Goal: Information Seeking & Learning: Check status

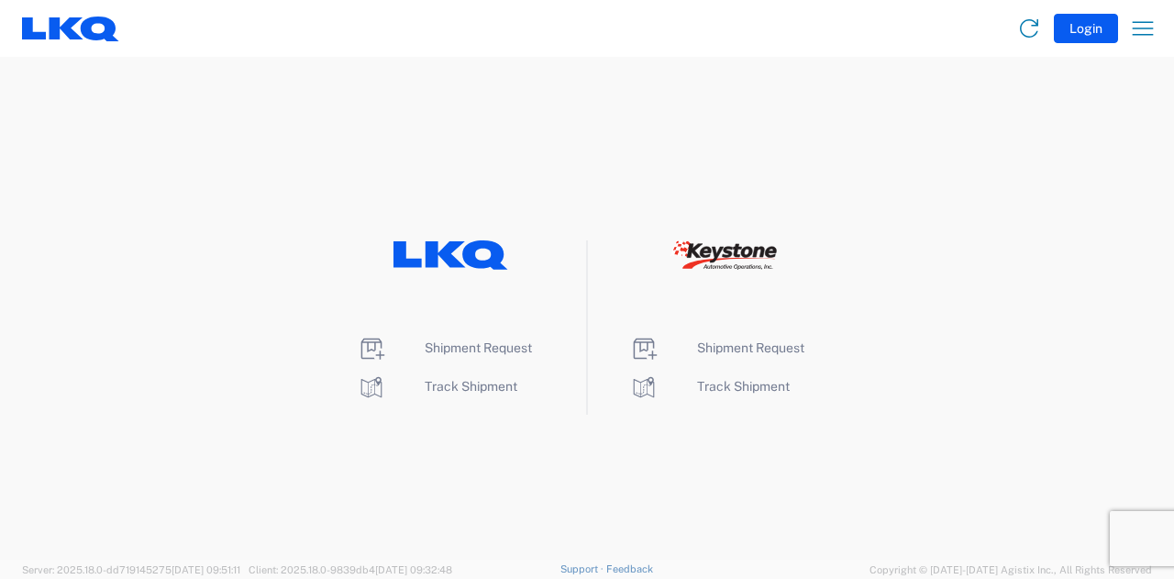
drag, startPoint x: 433, startPoint y: 481, endPoint x: 444, endPoint y: 436, distance: 46.3
click at [433, 479] on agx-landing-component "Shipment Request Track Shipment Shipment Request Track Shipment" at bounding box center [587, 308] width 1174 height 502
click at [457, 385] on span "Track Shipment" at bounding box center [470, 386] width 93 height 15
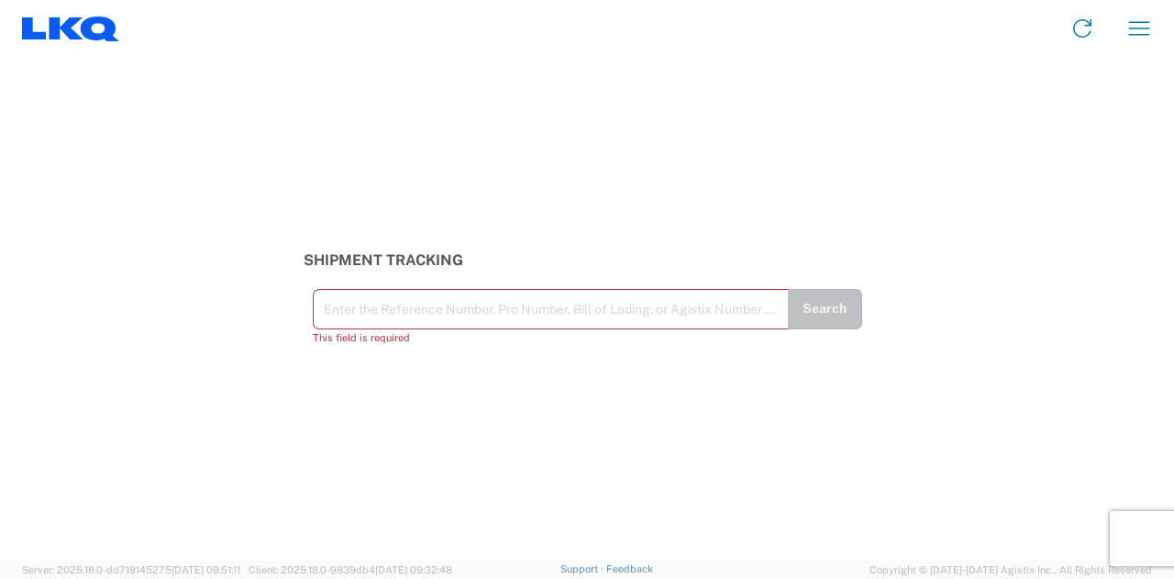
drag, startPoint x: 497, startPoint y: 311, endPoint x: 471, endPoint y: 322, distance: 27.9
click at [471, 322] on input "text" at bounding box center [551, 308] width 454 height 32
paste input "56780001"
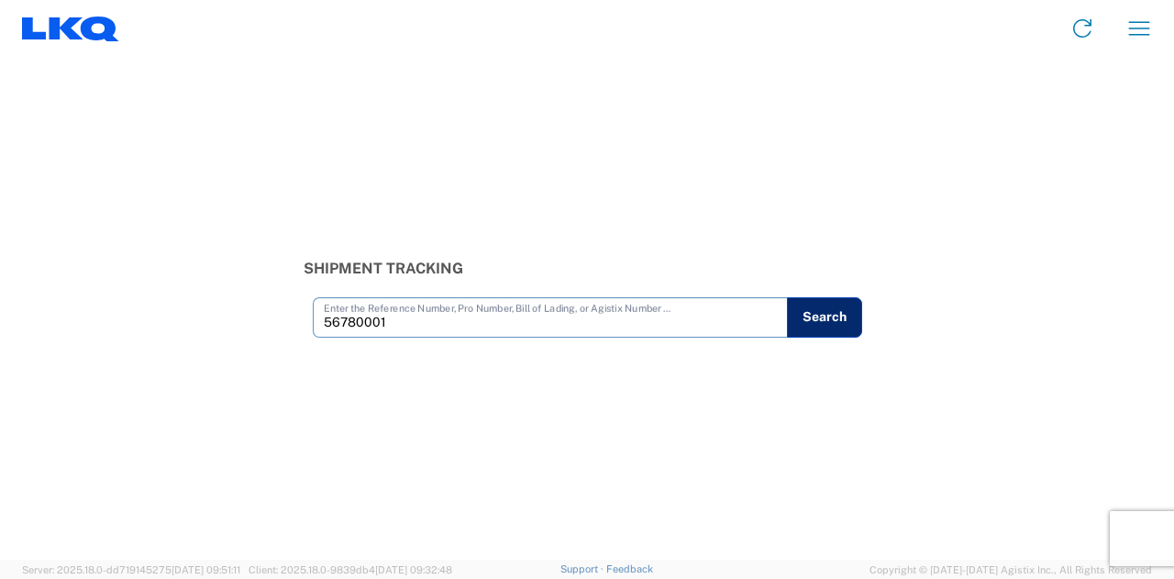
type input "56780001"
click at [829, 314] on button "Search" at bounding box center [824, 317] width 75 height 40
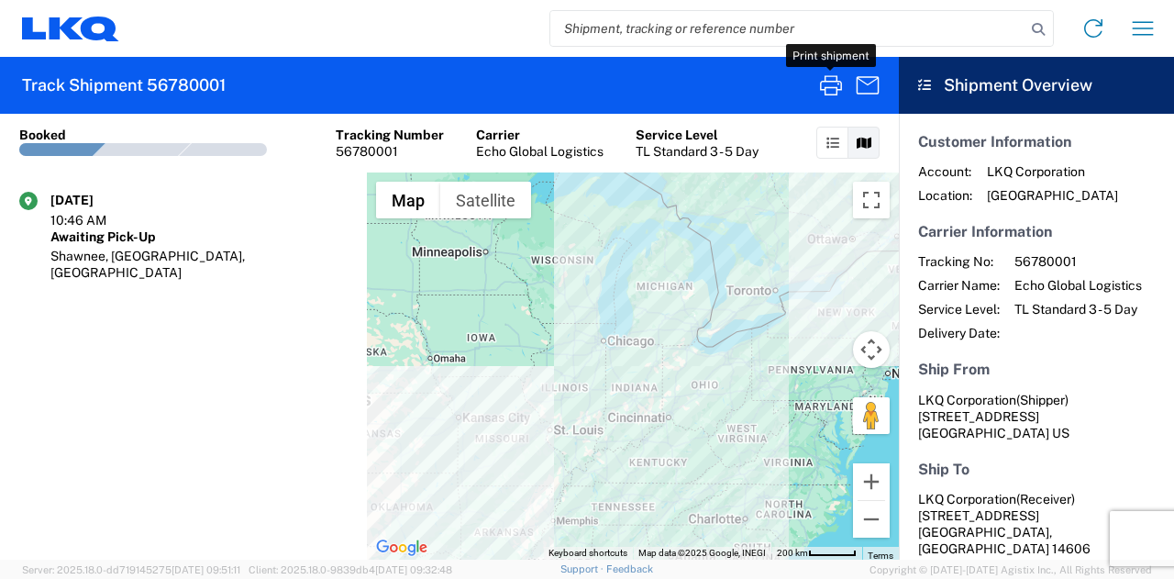
drag, startPoint x: 834, startPoint y: 87, endPoint x: 832, endPoint y: 104, distance: 16.6
click at [834, 87] on icon "button" at bounding box center [831, 85] width 22 height 20
